Goal: Find specific page/section: Find specific page/section

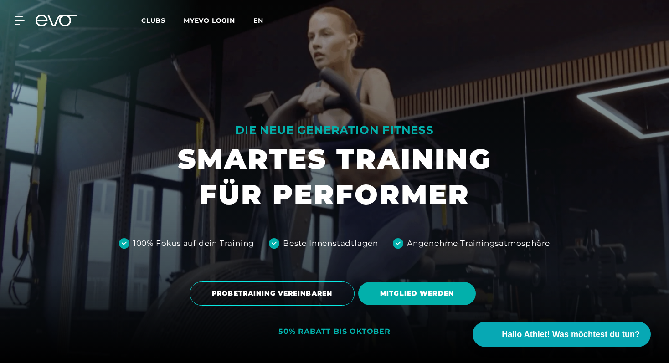
click at [258, 21] on span "en" at bounding box center [258, 20] width 10 height 8
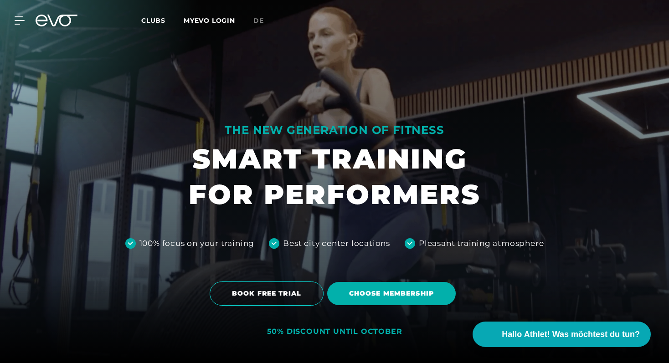
click at [159, 22] on span "Clubs" at bounding box center [153, 20] width 24 height 8
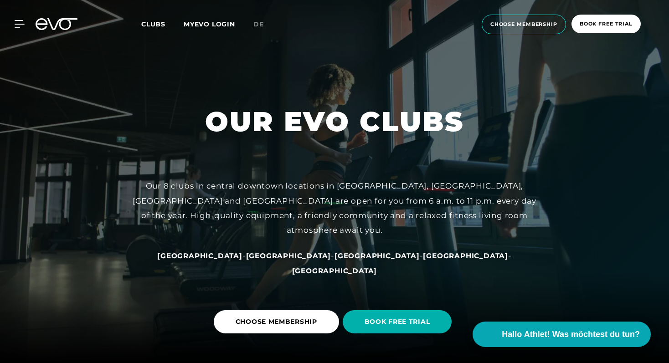
click at [259, 20] on link "de" at bounding box center [263, 24] width 21 height 10
